Goal: Task Accomplishment & Management: Use online tool/utility

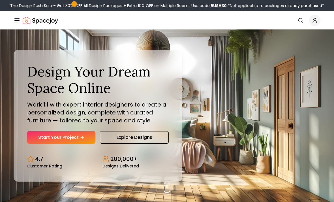
click at [87, 143] on link "Start Your Project" at bounding box center [61, 137] width 68 height 12
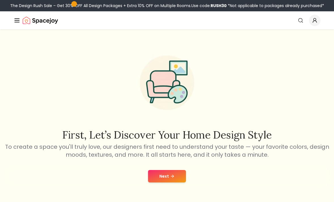
click at [170, 177] on icon at bounding box center [172, 176] width 5 height 5
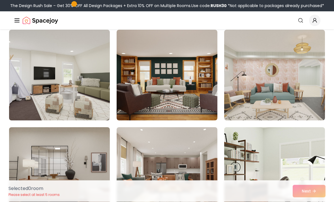
scroll to position [438, 0]
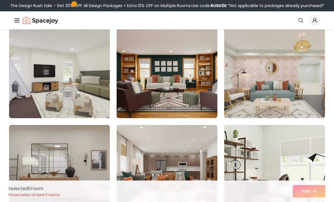
click at [193, 103] on img at bounding box center [166, 72] width 101 height 90
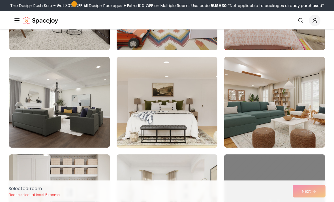
scroll to position [700, 0]
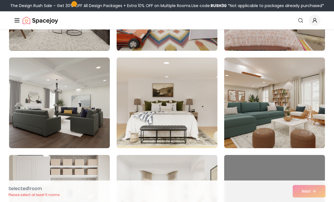
click at [288, 95] on img at bounding box center [274, 102] width 101 height 90
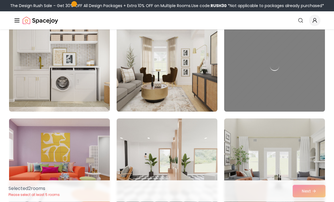
scroll to position [838, 0]
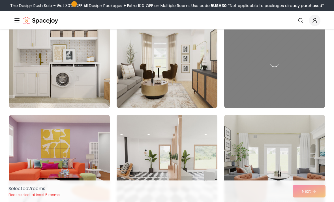
click at [95, 73] on img at bounding box center [59, 62] width 101 height 90
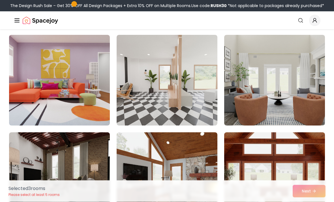
scroll to position [918, 0]
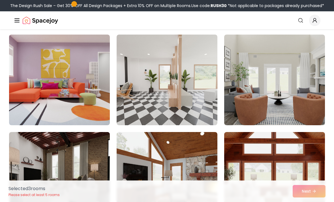
click at [197, 98] on img at bounding box center [166, 79] width 101 height 90
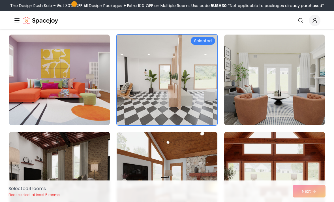
click at [92, 105] on img at bounding box center [59, 79] width 101 height 90
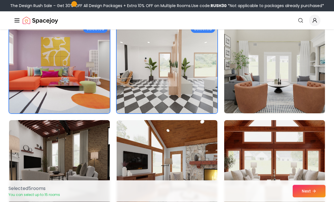
scroll to position [929, 0]
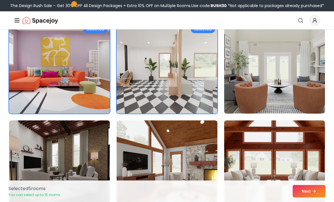
click at [305, 101] on img at bounding box center [274, 68] width 101 height 90
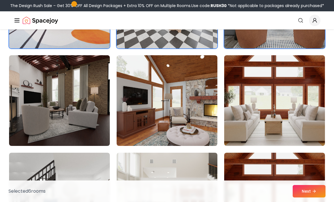
scroll to position [994, 0]
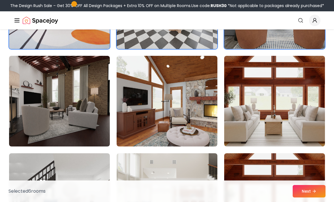
click at [200, 117] on img at bounding box center [166, 101] width 101 height 90
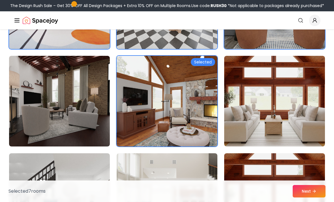
click at [97, 117] on img at bounding box center [59, 101] width 101 height 90
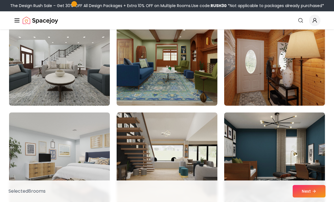
scroll to position [2786, 0]
